Goal: Navigation & Orientation: Find specific page/section

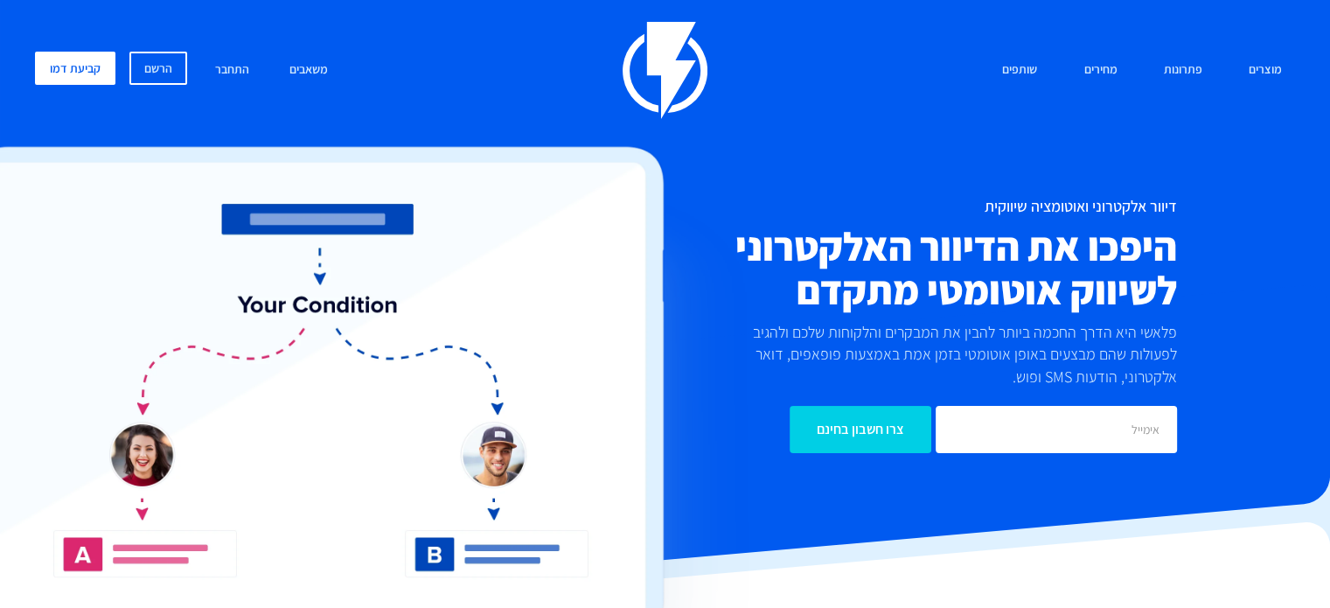
drag, startPoint x: 1042, startPoint y: 369, endPoint x: 929, endPoint y: 386, distance: 114.9
click at [929, 386] on p "פלאשי היא הדרך החכמה ביותר להבין את המבקרים והלקוחות שלכם ולהגיב לפעולות שהם מב…" at bounding box center [954, 354] width 446 height 67
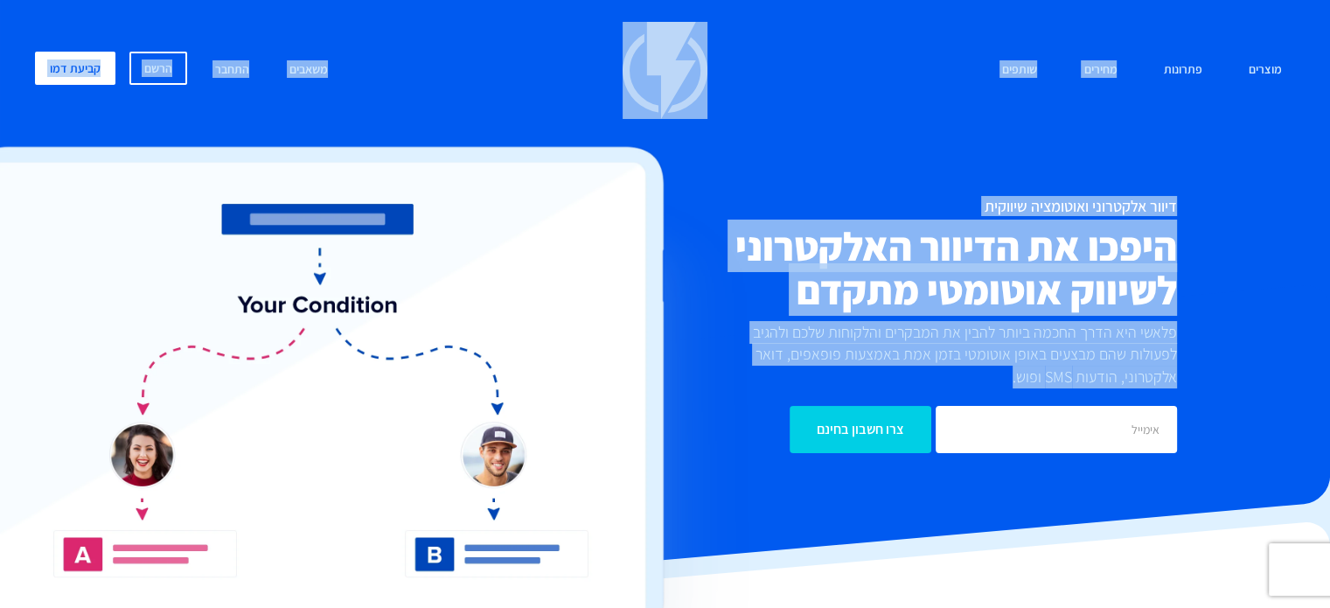
drag, startPoint x: 963, startPoint y: 379, endPoint x: 1161, endPoint y: 146, distance: 306.4
click at [1161, 146] on div "מוצרים שיווק אוטומטי הפכו את השיווק לאוטומטי דיוור אלקטרוני שלחו את המסר הנכון …" at bounding box center [665, 259] width 1286 height 475
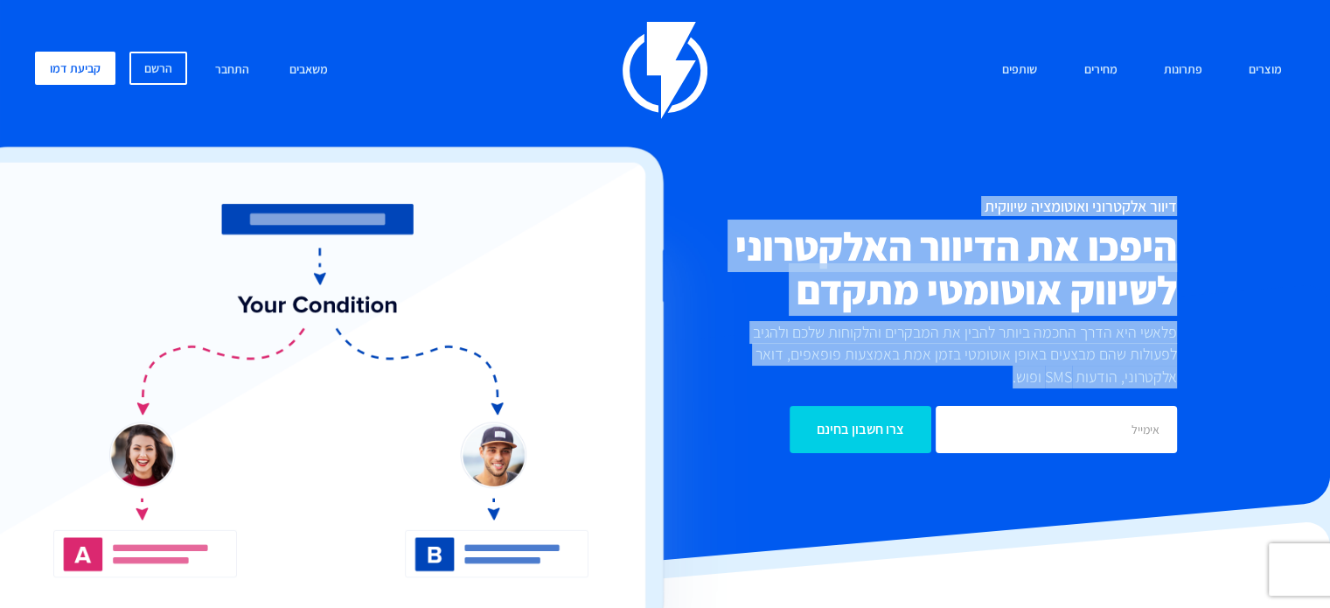
drag, startPoint x: 1176, startPoint y: 185, endPoint x: 807, endPoint y: 379, distance: 417.4
click at [807, 379] on div "מוצרים שיווק אוטומטי הפכו את השיווק לאוטומטי דיוור אלקטרוני שלחו את המסר הנכון …" at bounding box center [665, 259] width 1286 height 475
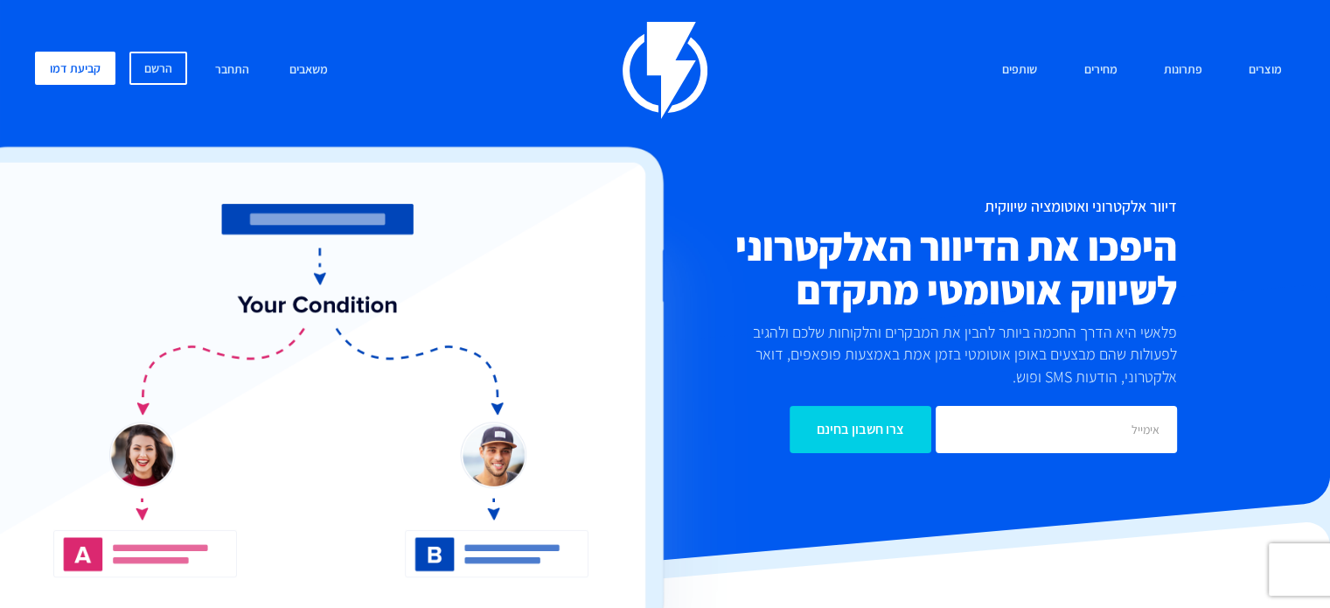
click at [985, 388] on div "צרו חשבון בחינם" at bounding box center [875, 420] width 630 height 65
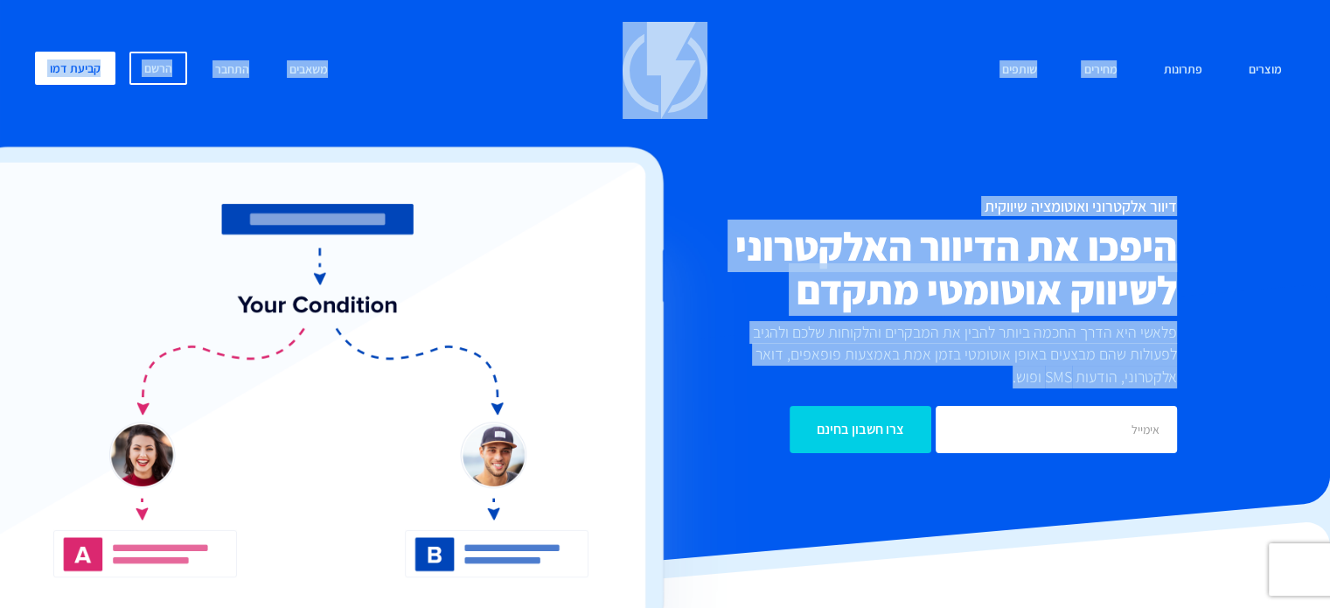
drag, startPoint x: 995, startPoint y: 379, endPoint x: 1163, endPoint y: 150, distance: 284.0
click at [1163, 150] on div "מוצרים שיווק אוטומטי הפכו את השיווק לאוטומטי דיוור אלקטרוני שלחו את המסר הנכון …" at bounding box center [665, 259] width 1286 height 475
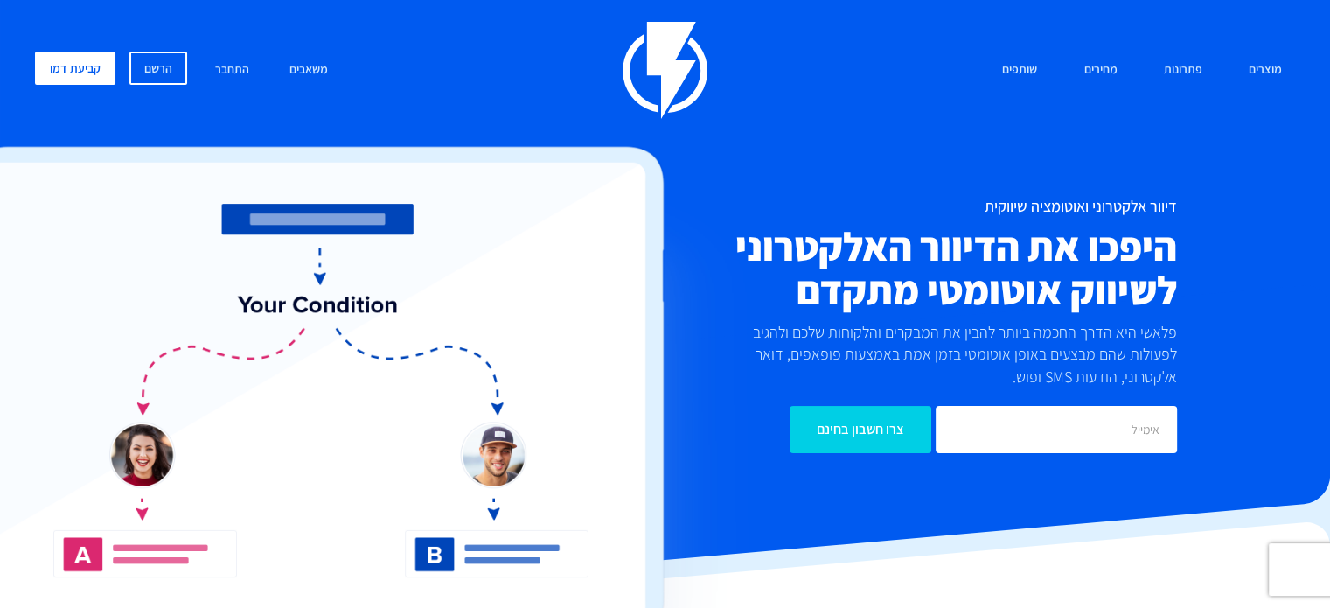
click at [1176, 158] on div "מוצרים שיווק אוטומטי הפכו את השיווק לאוטומטי דיוור אלקטרוני שלחו את המסר הנכון …" at bounding box center [665, 259] width 1286 height 475
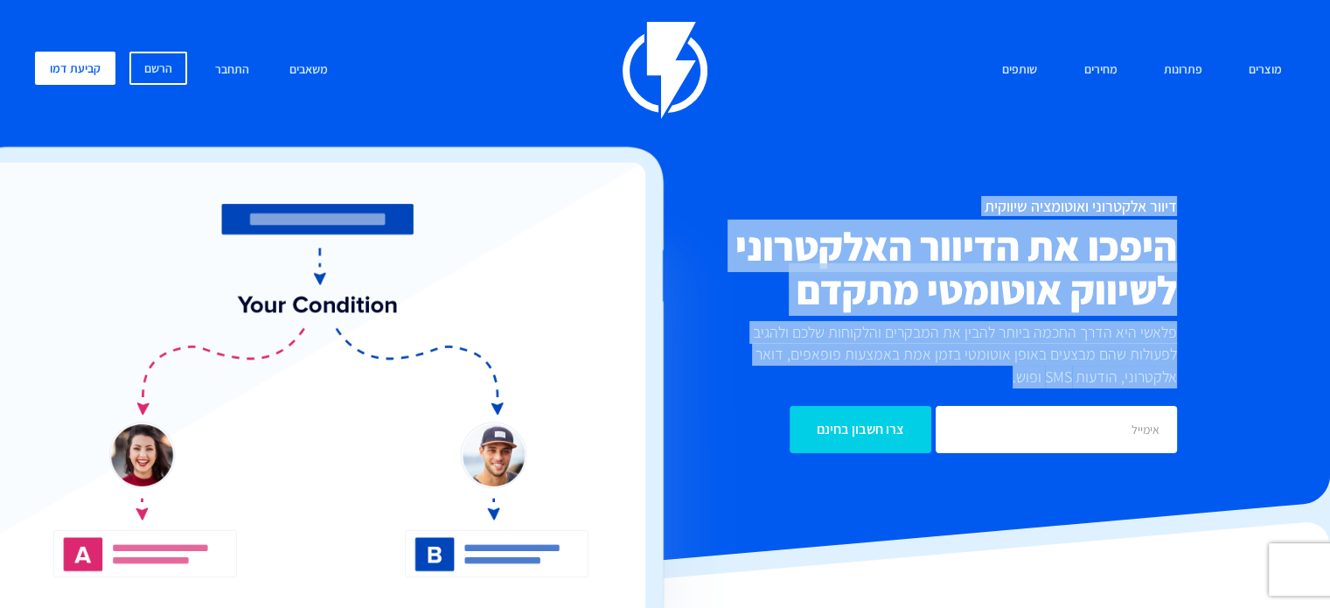
drag, startPoint x: 1175, startPoint y: 169, endPoint x: 933, endPoint y: 389, distance: 327.4
click at [933, 389] on div "מוצרים שיווק אוטומטי הפכו את השיווק לאוטומטי דיוור אלקטרוני שלחו את המסר הנכון …" at bounding box center [665, 259] width 1286 height 475
click at [984, 376] on p "פלאשי היא הדרך החכמה ביותר להבין את המבקרים והלקוחות שלכם ולהגיב לפעולות שהם מב…" at bounding box center [954, 354] width 446 height 67
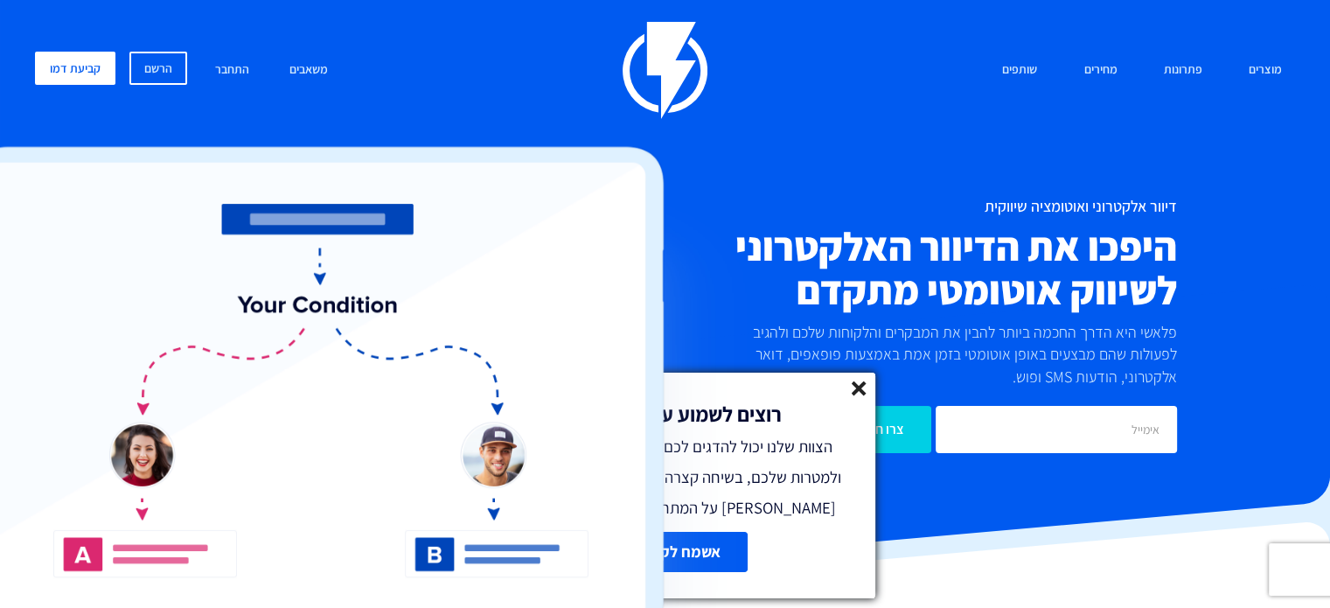
click at [859, 393] on icon at bounding box center [859, 388] width 15 height 15
